Goal: Find specific page/section: Find specific page/section

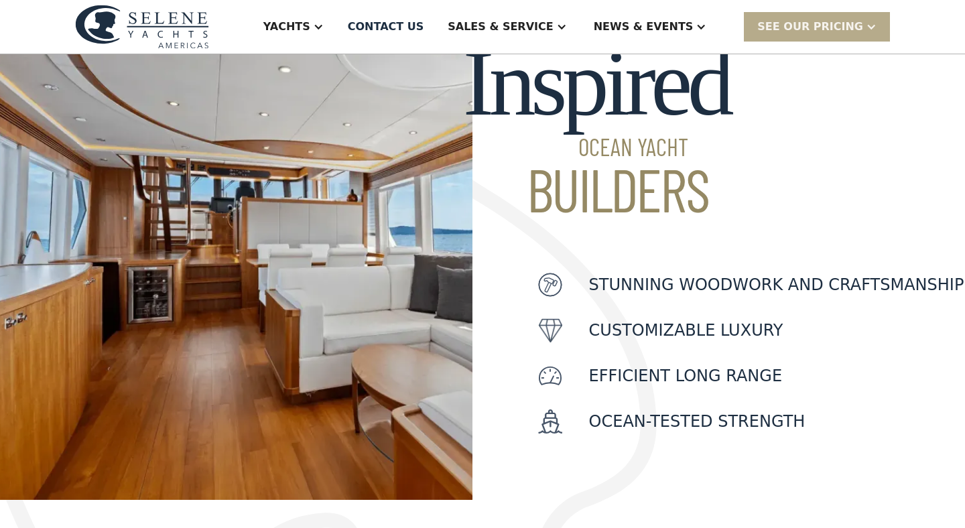
scroll to position [515, 0]
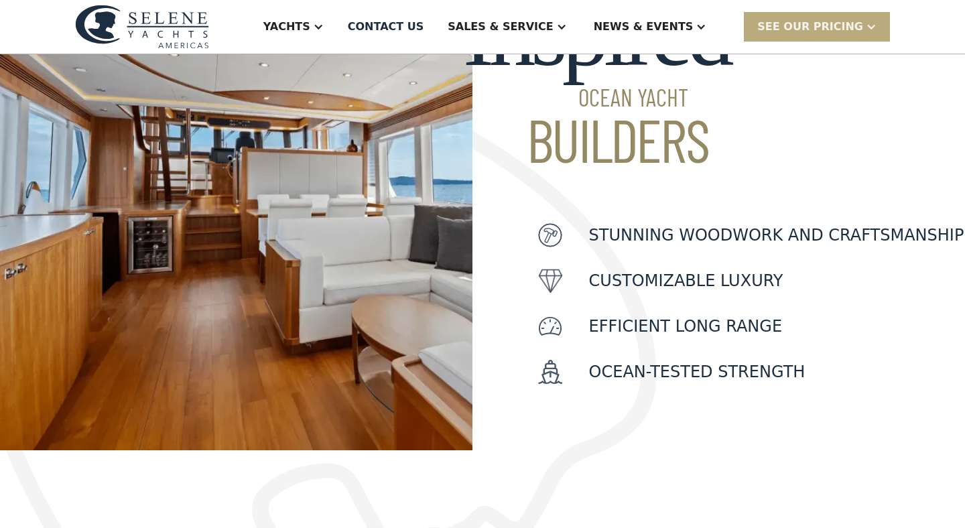
click at [794, 25] on div "SEE Our Pricing" at bounding box center [810, 27] width 106 height 16
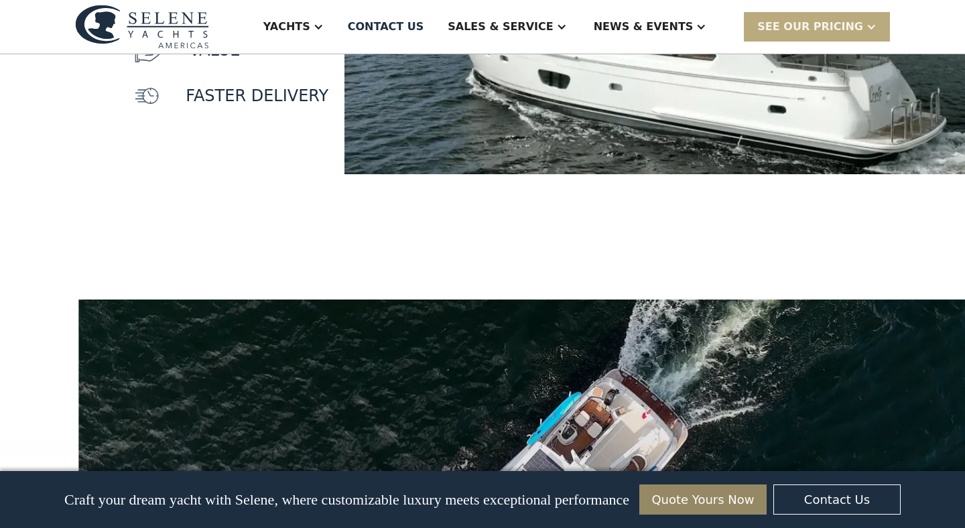
scroll to position [1473, 0]
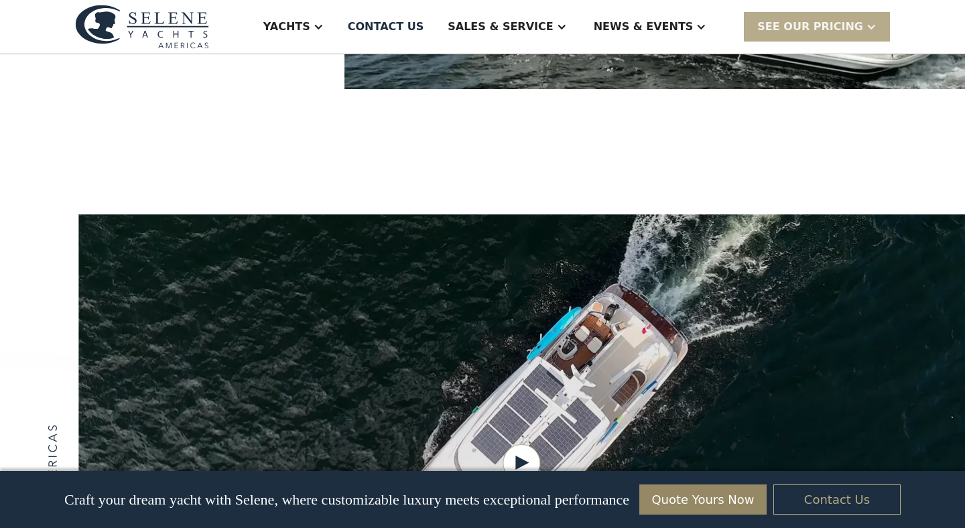
click at [853, 503] on link "Contact Us" at bounding box center [837, 500] width 127 height 30
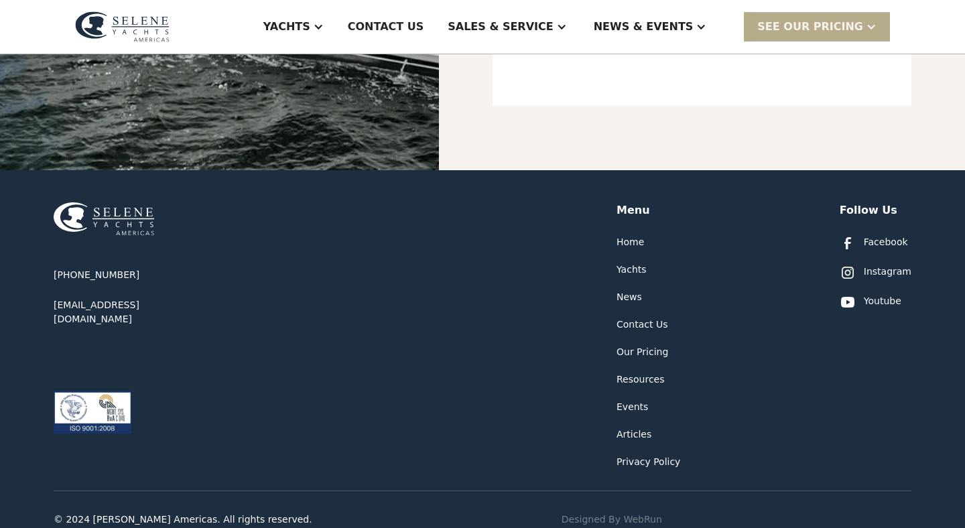
scroll to position [692, 0]
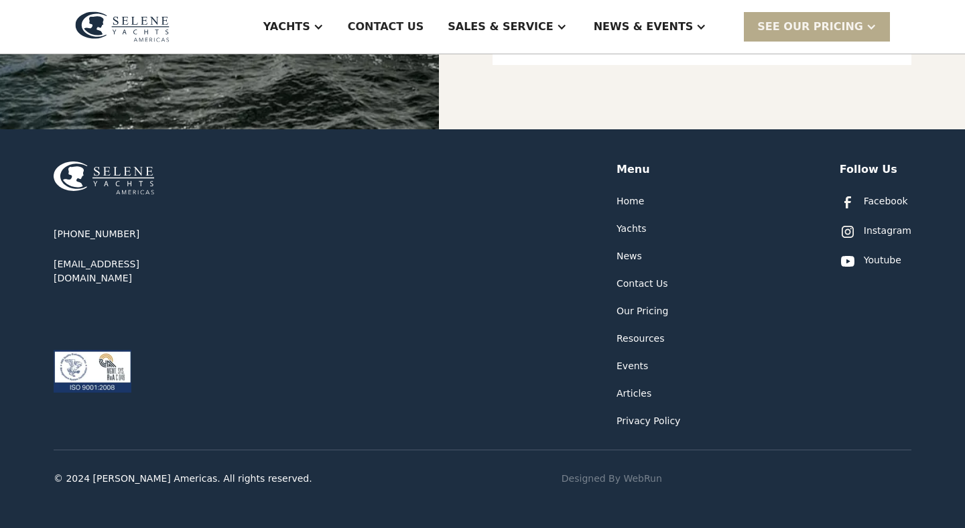
click at [637, 310] on div "Our Pricing" at bounding box center [643, 311] width 52 height 14
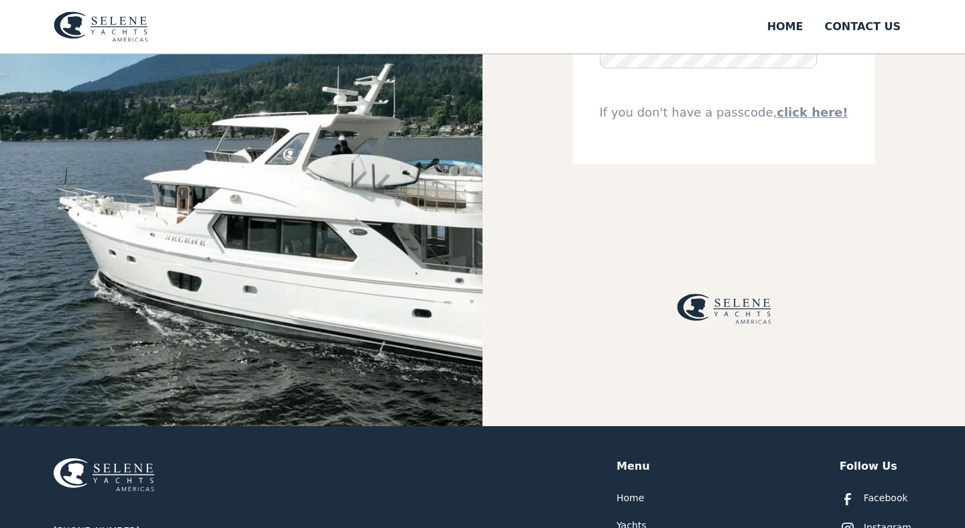
scroll to position [204, 0]
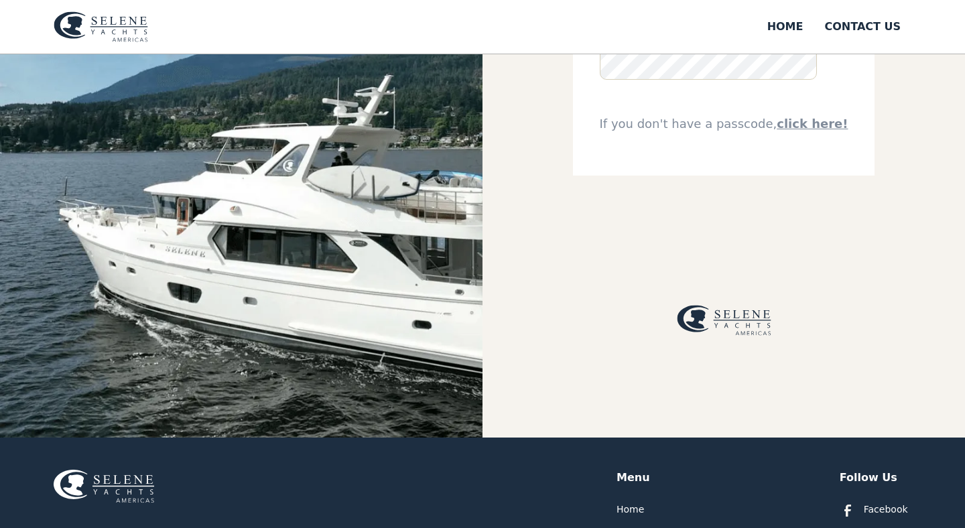
click at [793, 128] on link "click here!" at bounding box center [812, 124] width 71 height 14
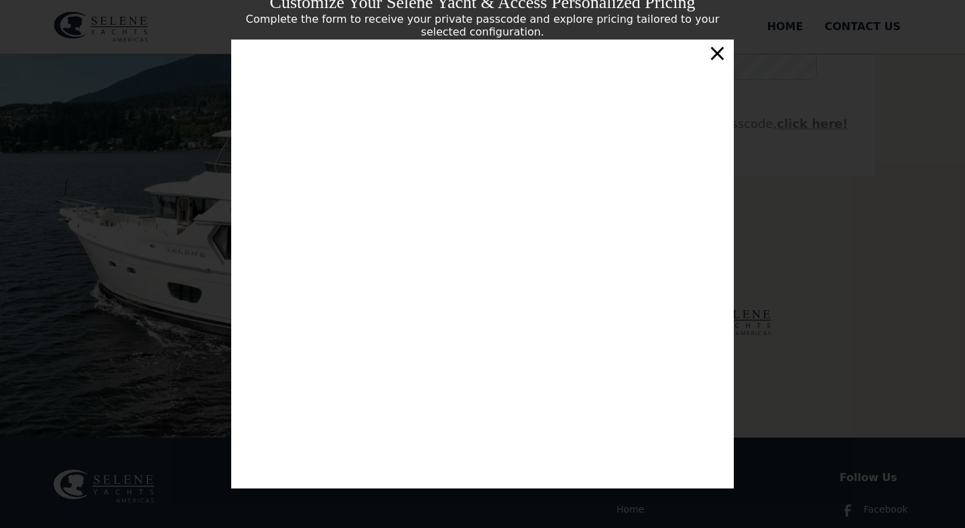
scroll to position [213, 0]
